Goal: Transaction & Acquisition: Book appointment/travel/reservation

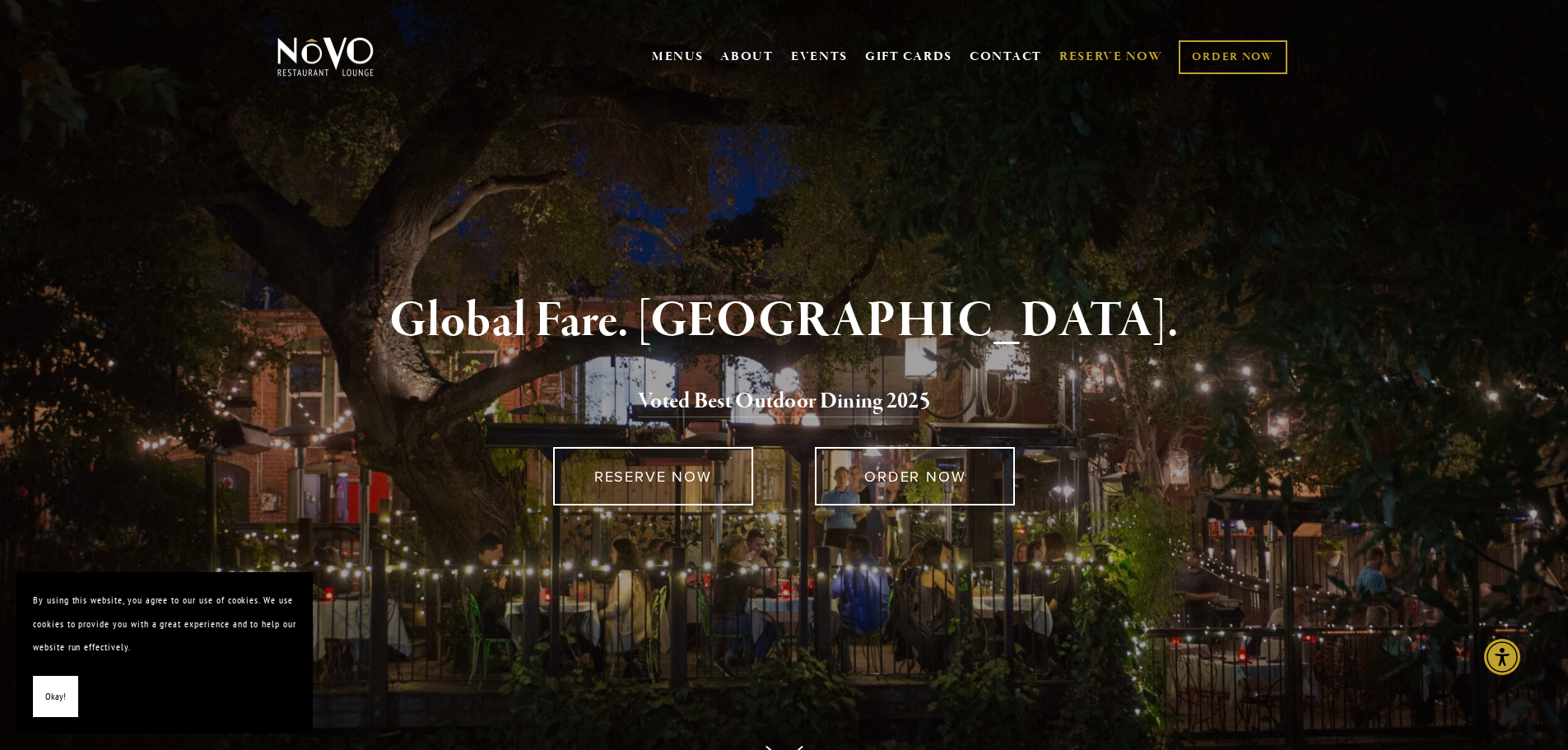
click at [1104, 57] on link "RESERVE NOW" at bounding box center [1110, 56] width 103 height 31
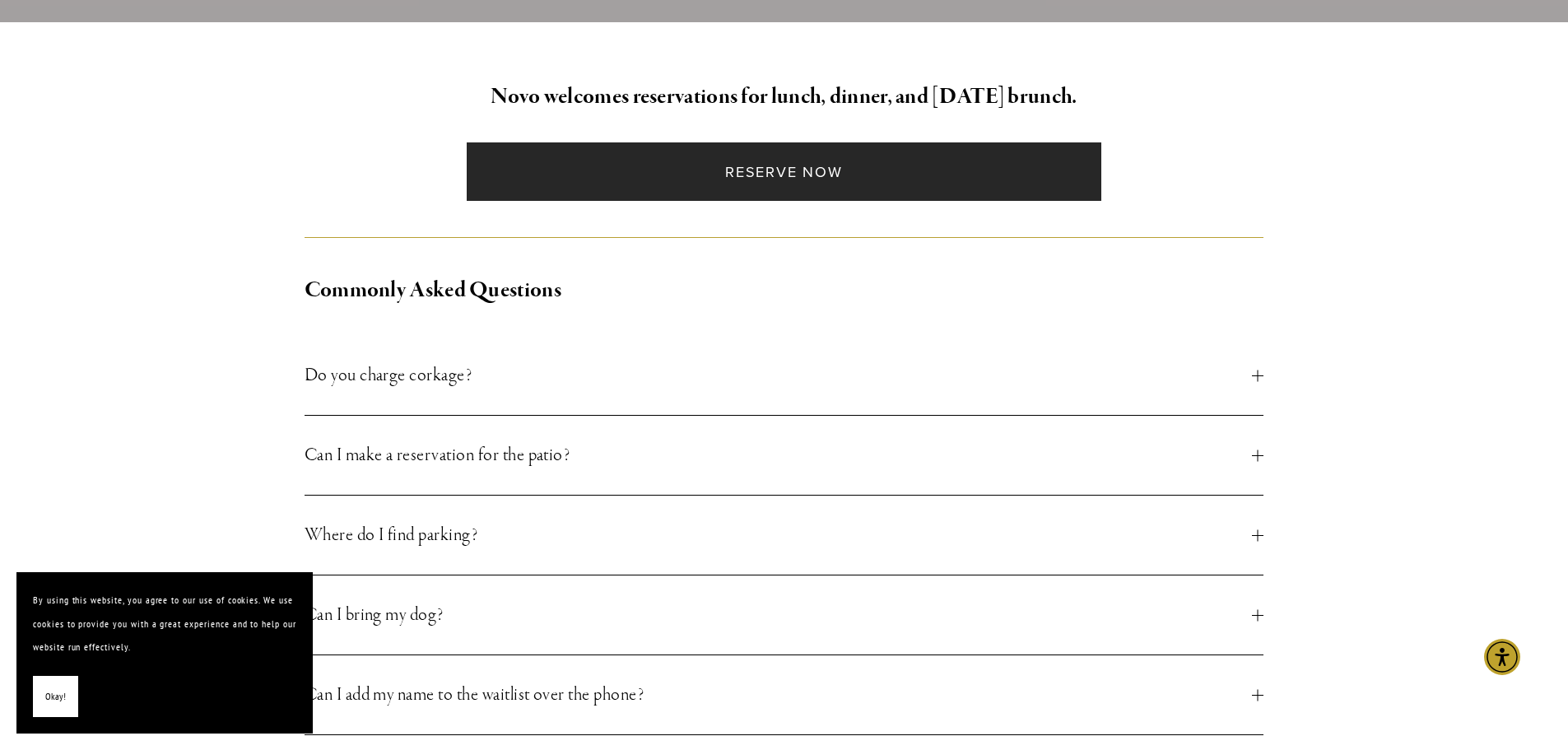
scroll to position [412, 0]
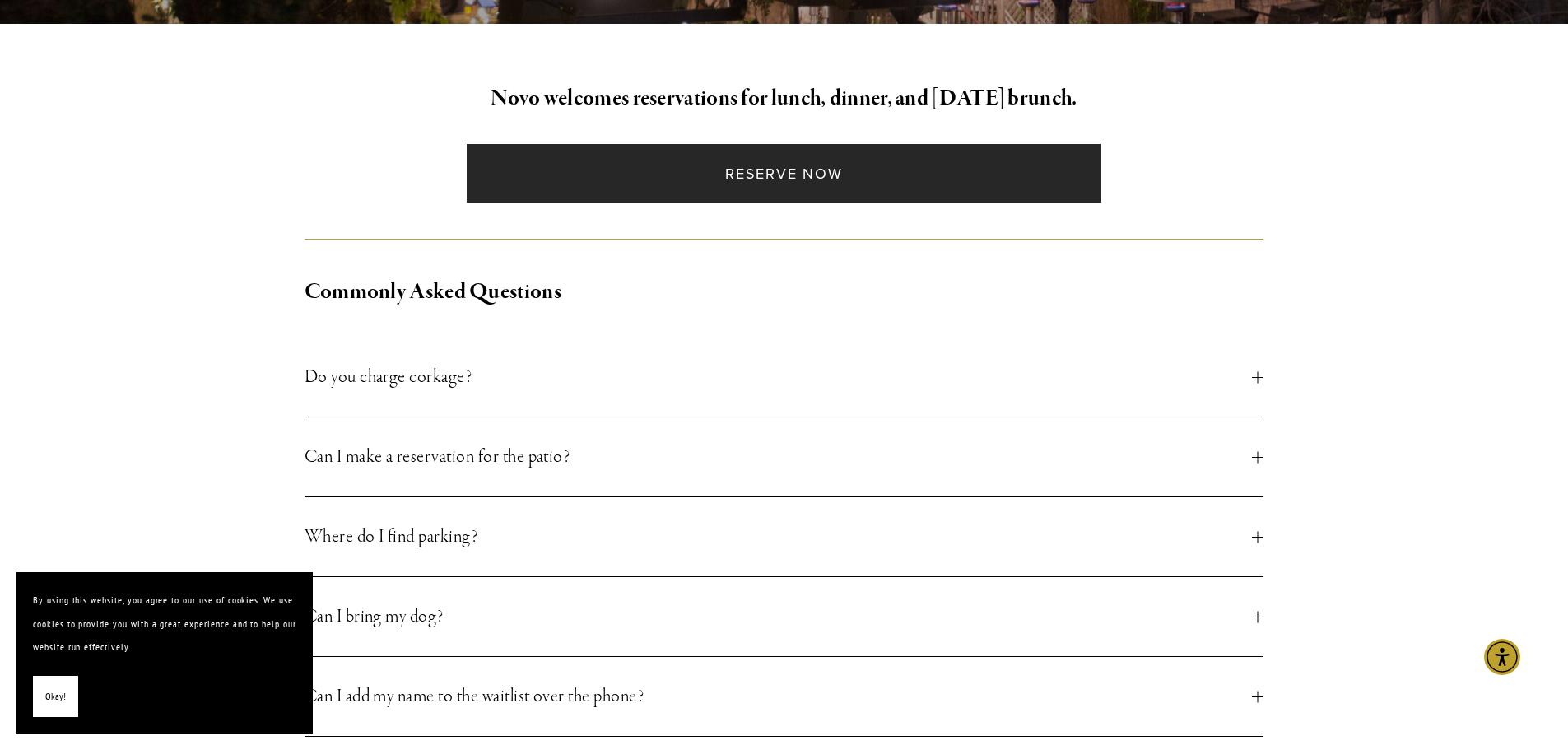
click at [686, 175] on link "Reserve Now" at bounding box center [784, 173] width 634 height 58
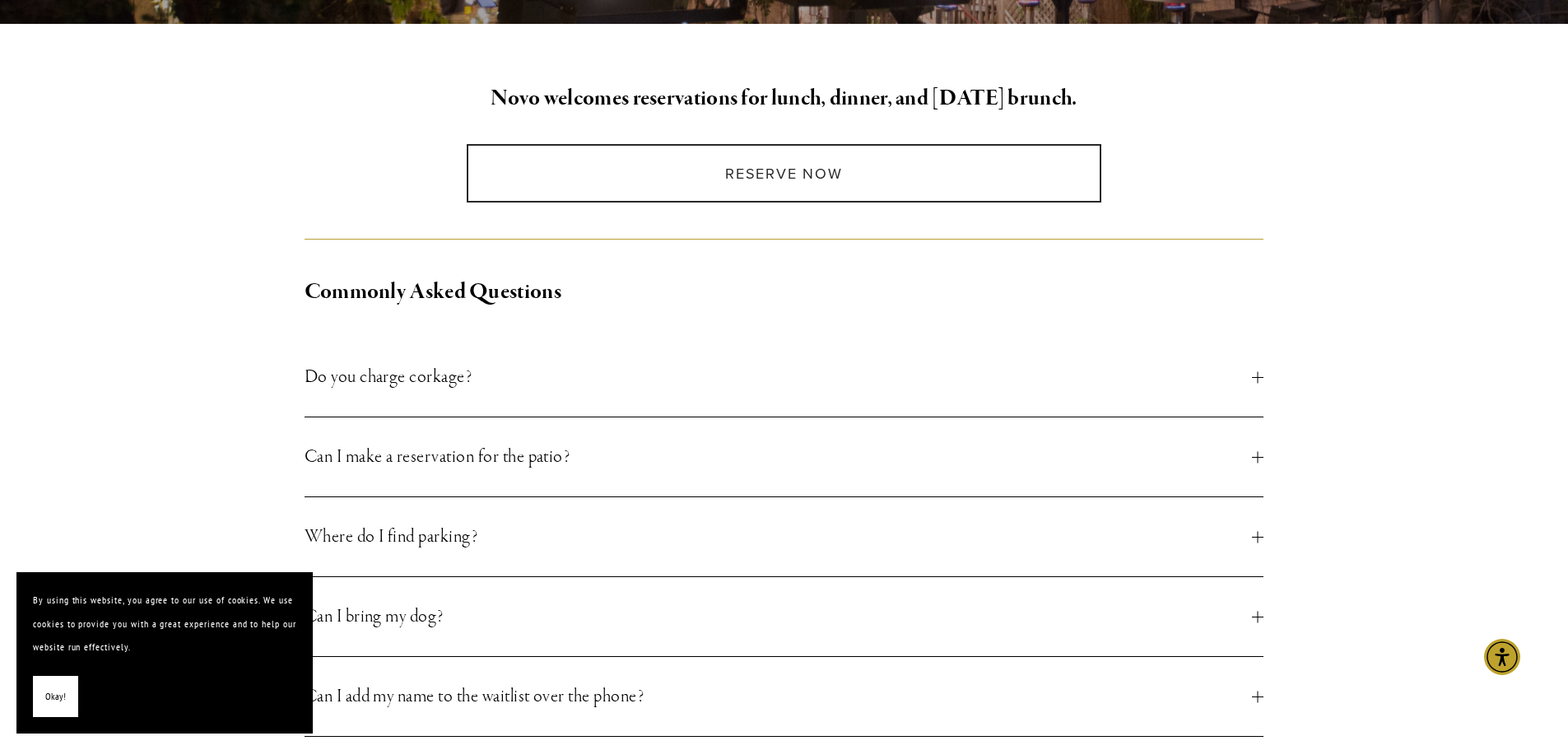
click at [437, 452] on span "Can I make a reservation for the patio?" at bounding box center [778, 457] width 948 height 30
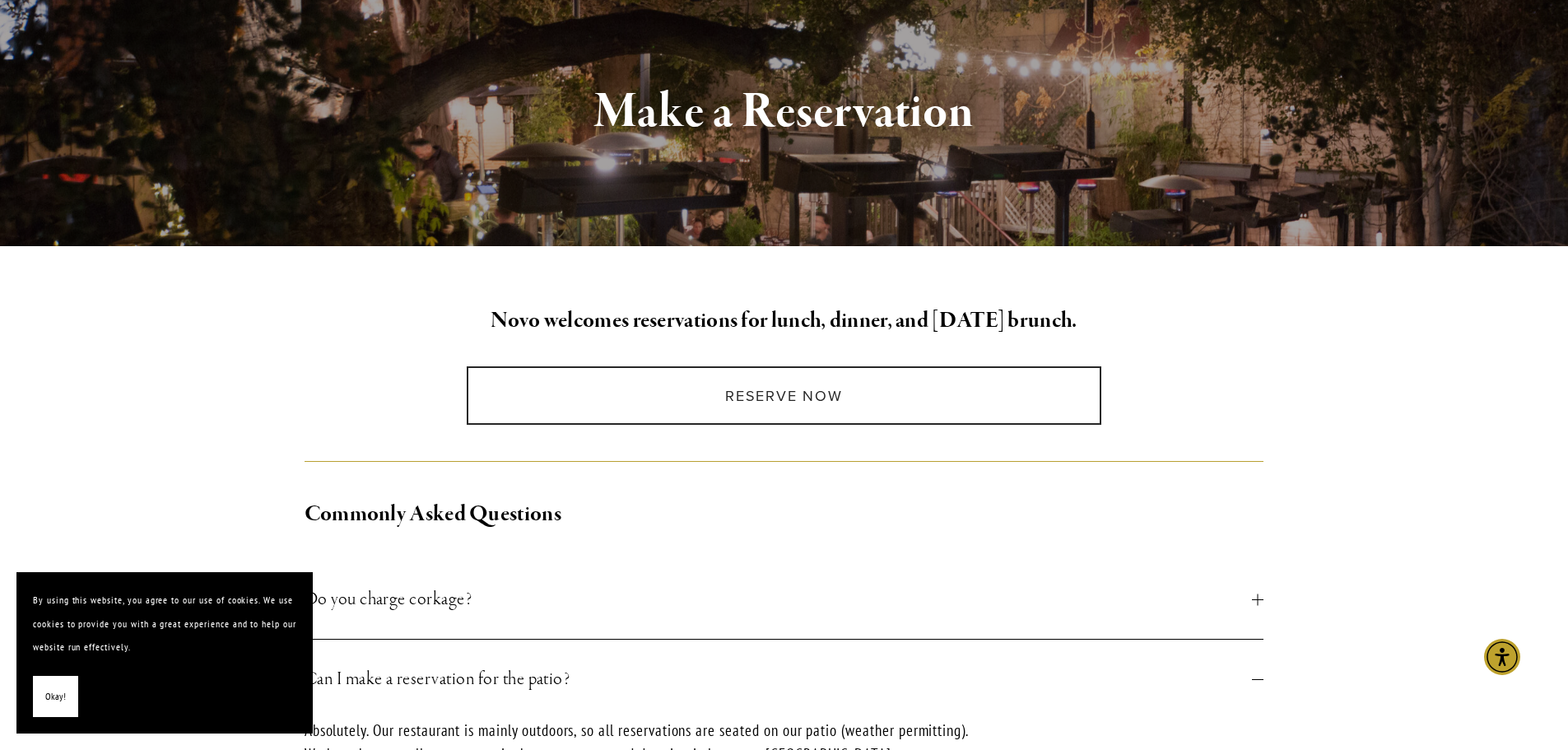
scroll to position [83, 0]
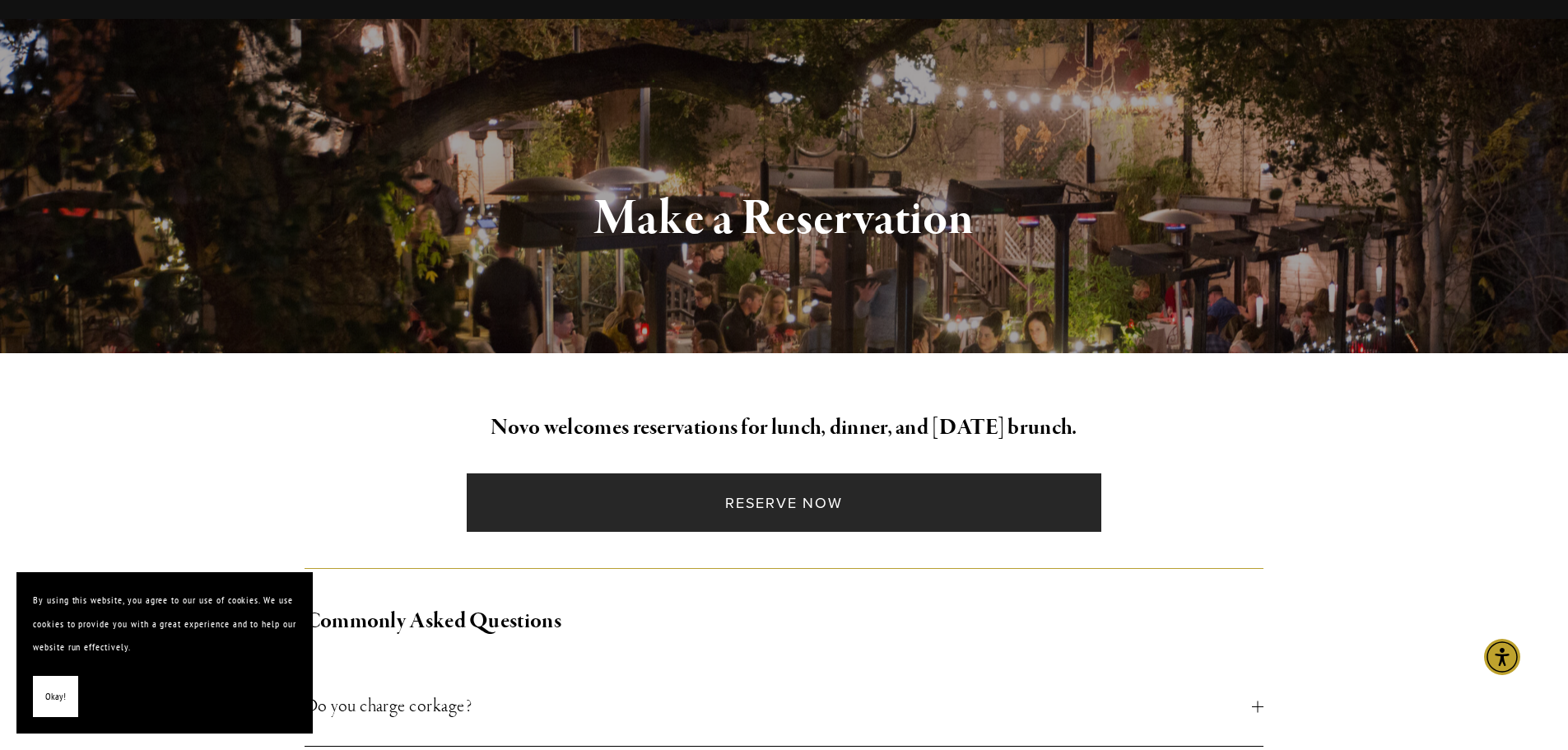
click at [772, 498] on link "Reserve Now" at bounding box center [784, 502] width 634 height 58
